Goal: Check status: Check status

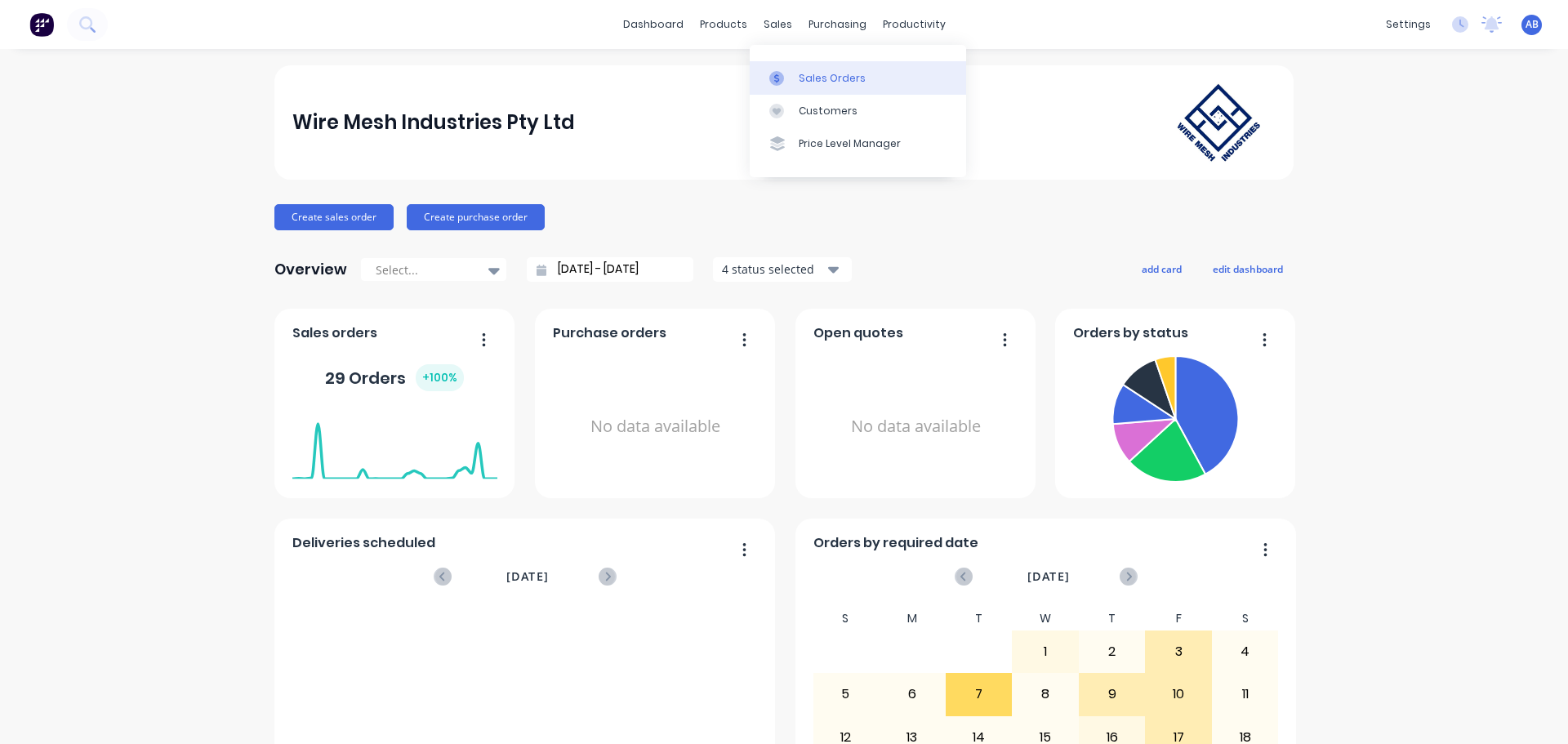
click at [810, 79] on div "Sales Orders" at bounding box center [831, 78] width 67 height 15
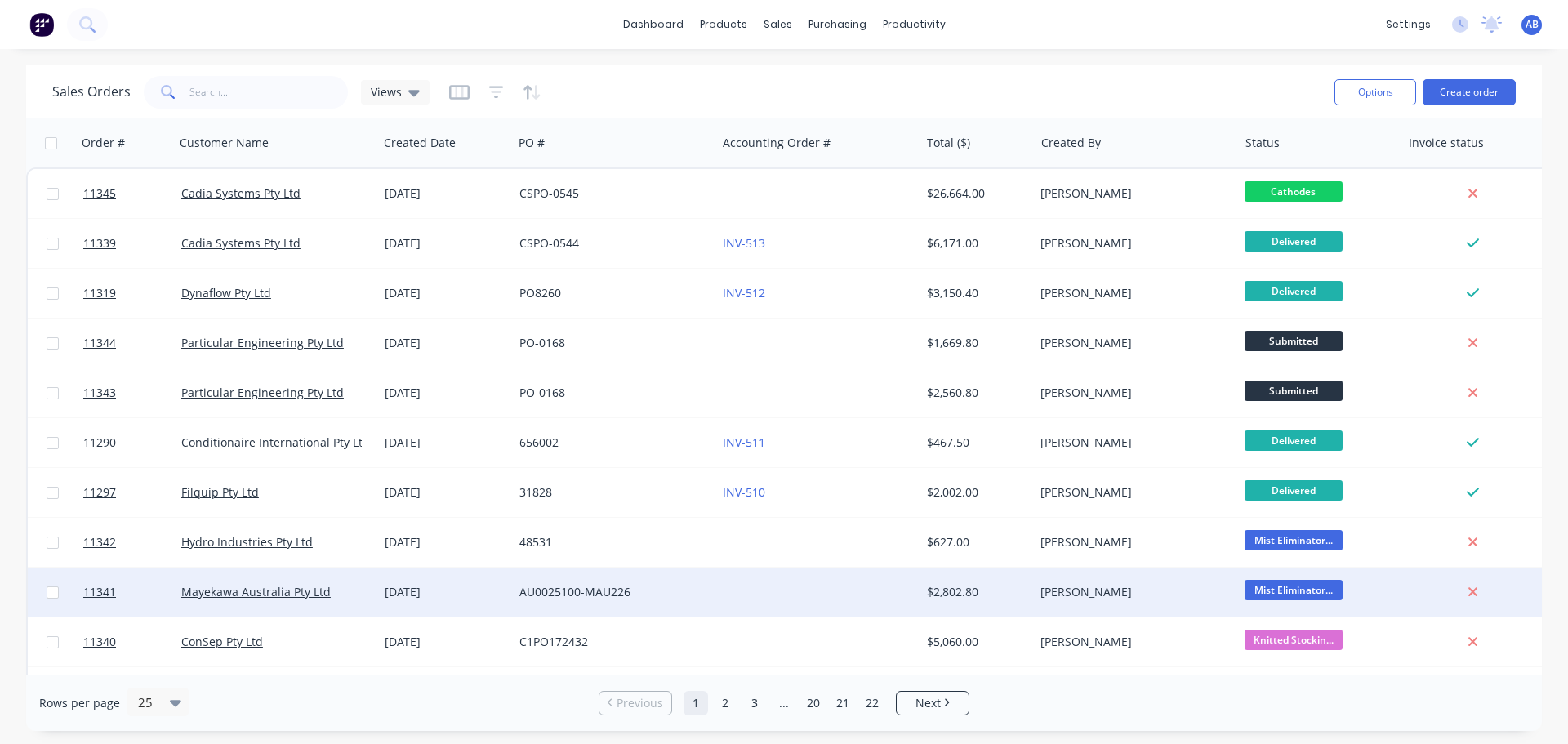
click at [730, 592] on div at bounding box center [817, 592] width 203 height 49
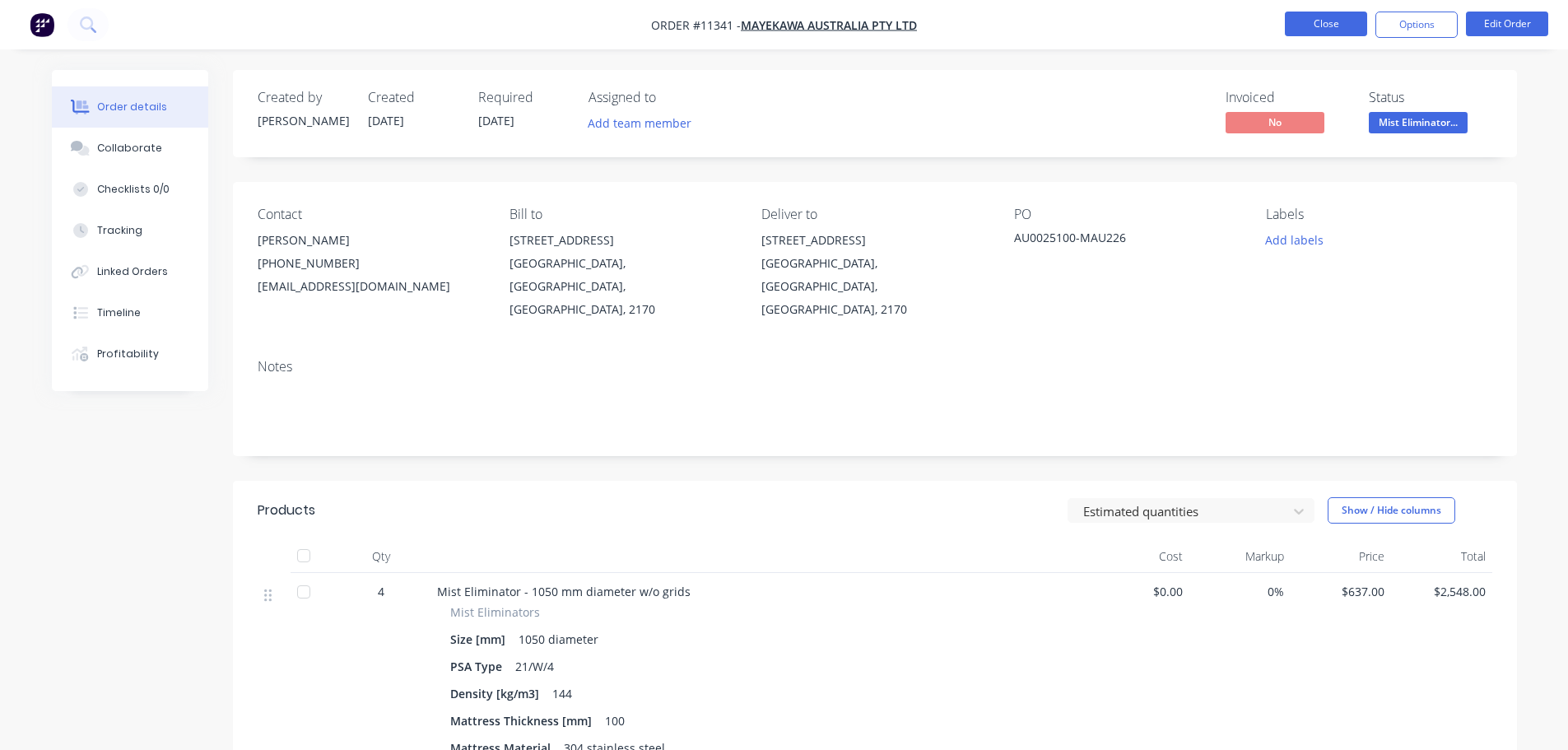
click at [1341, 30] on button "Close" at bounding box center [1326, 24] width 83 height 25
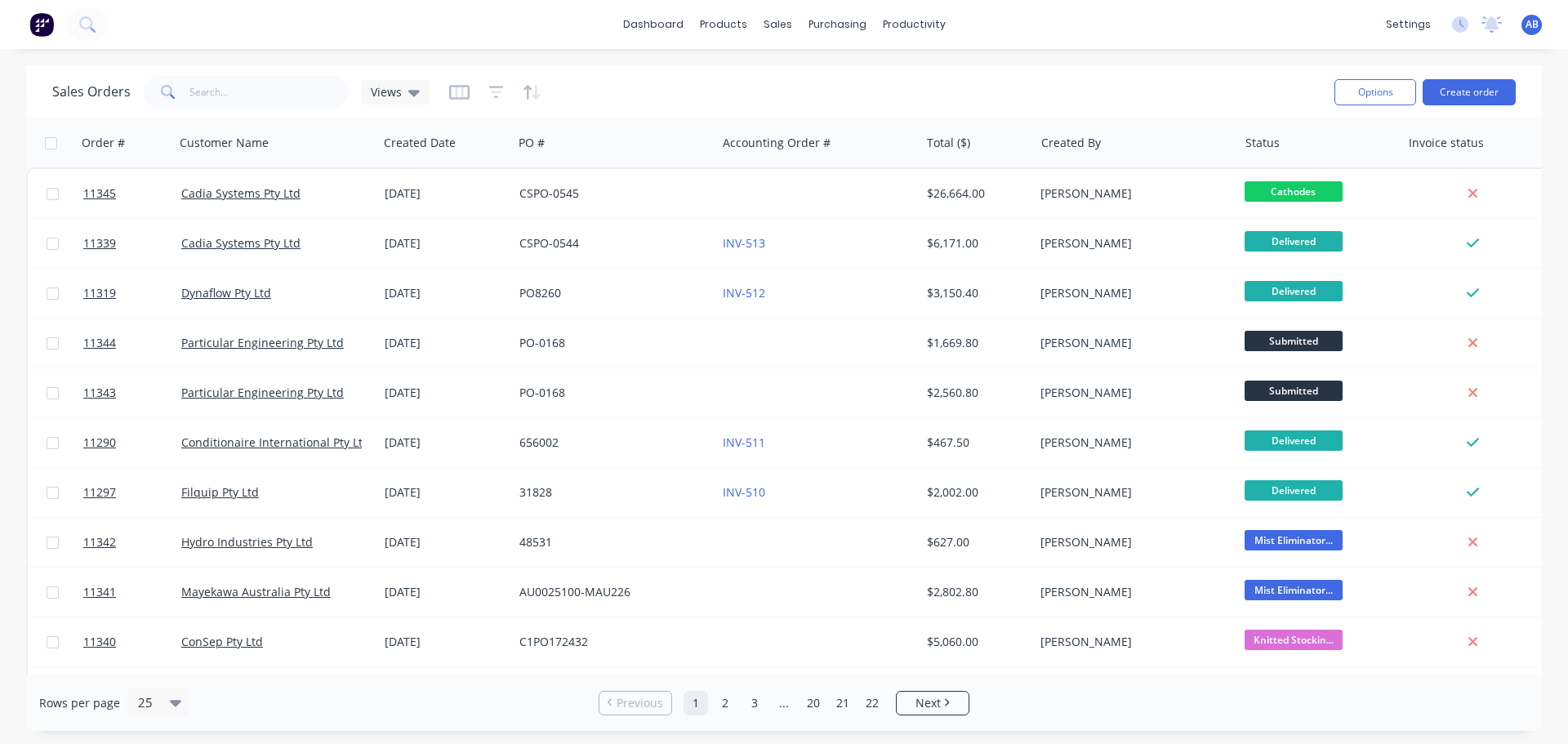
click at [44, 27] on img at bounding box center [41, 24] width 25 height 25
